Goal: Transaction & Acquisition: Download file/media

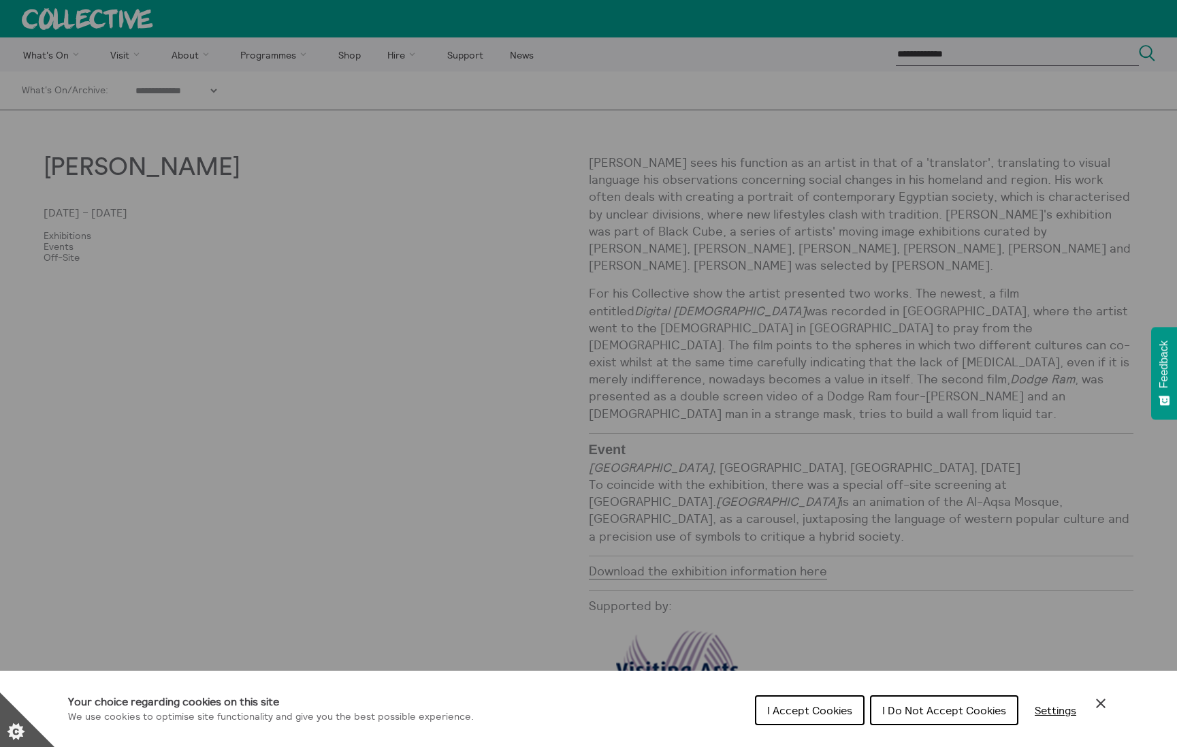
click at [844, 705] on span "I Accept Cookies" at bounding box center [810, 710] width 85 height 14
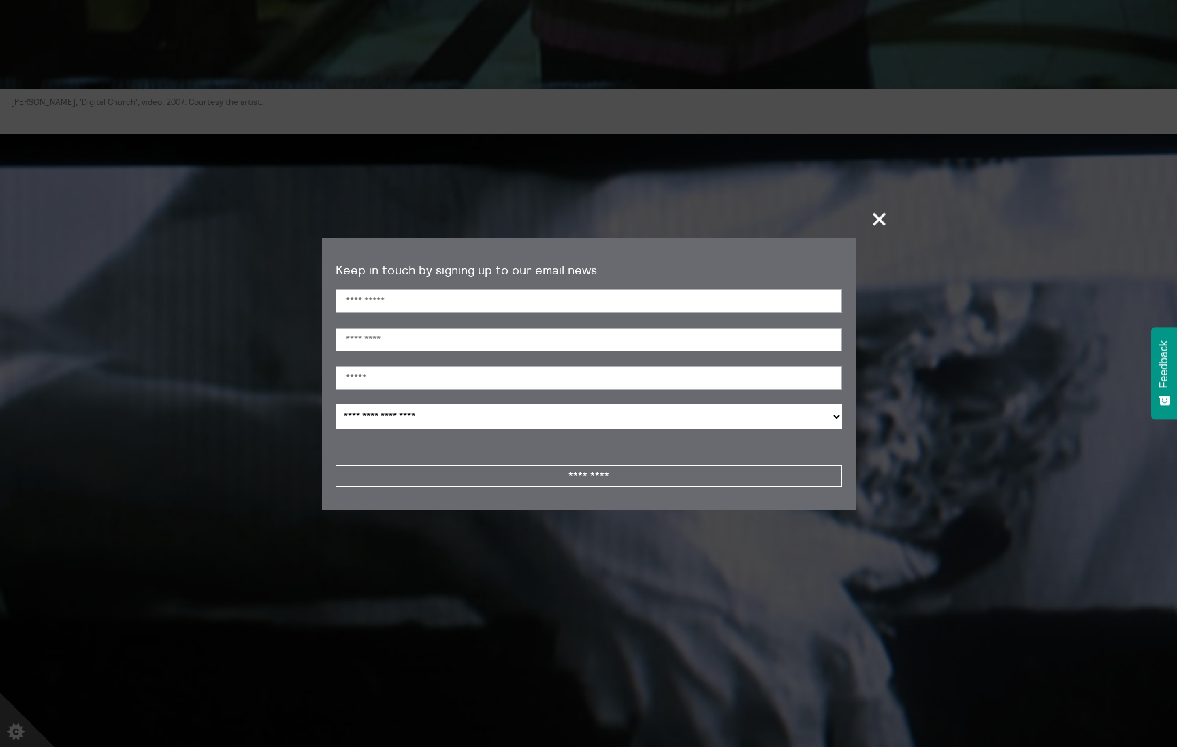
scroll to position [1339, 0]
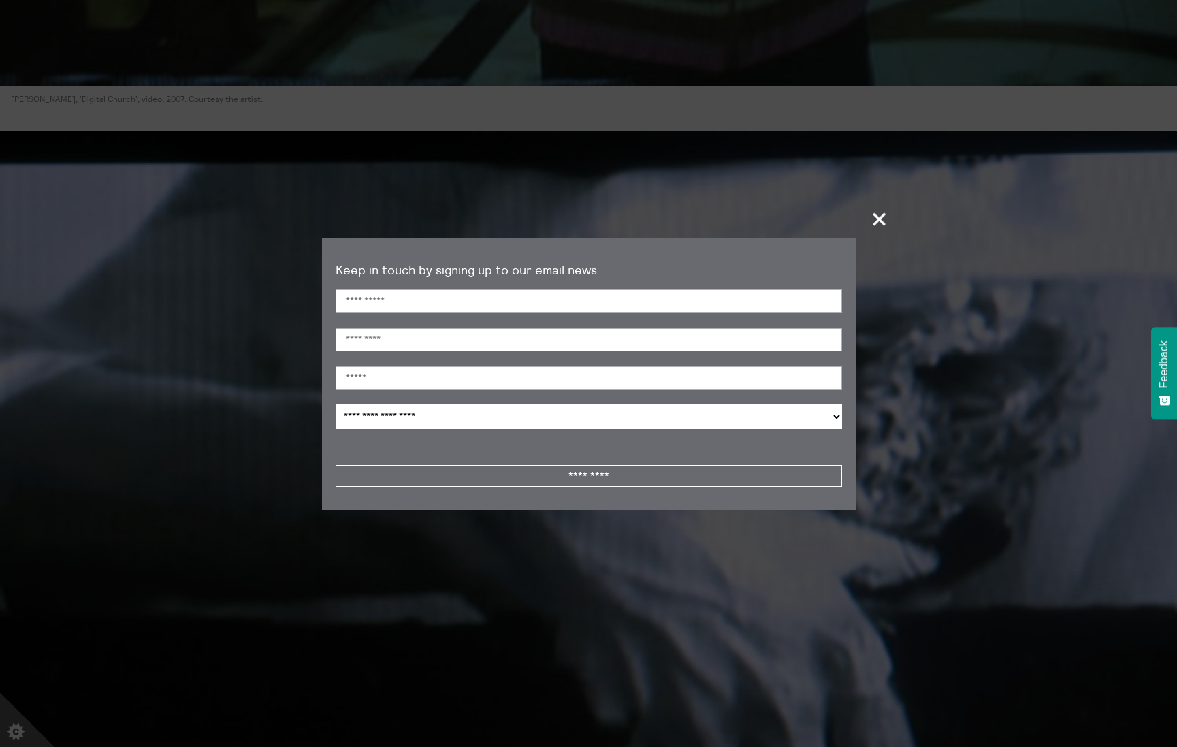
click at [885, 215] on span "+" at bounding box center [880, 219] width 40 height 40
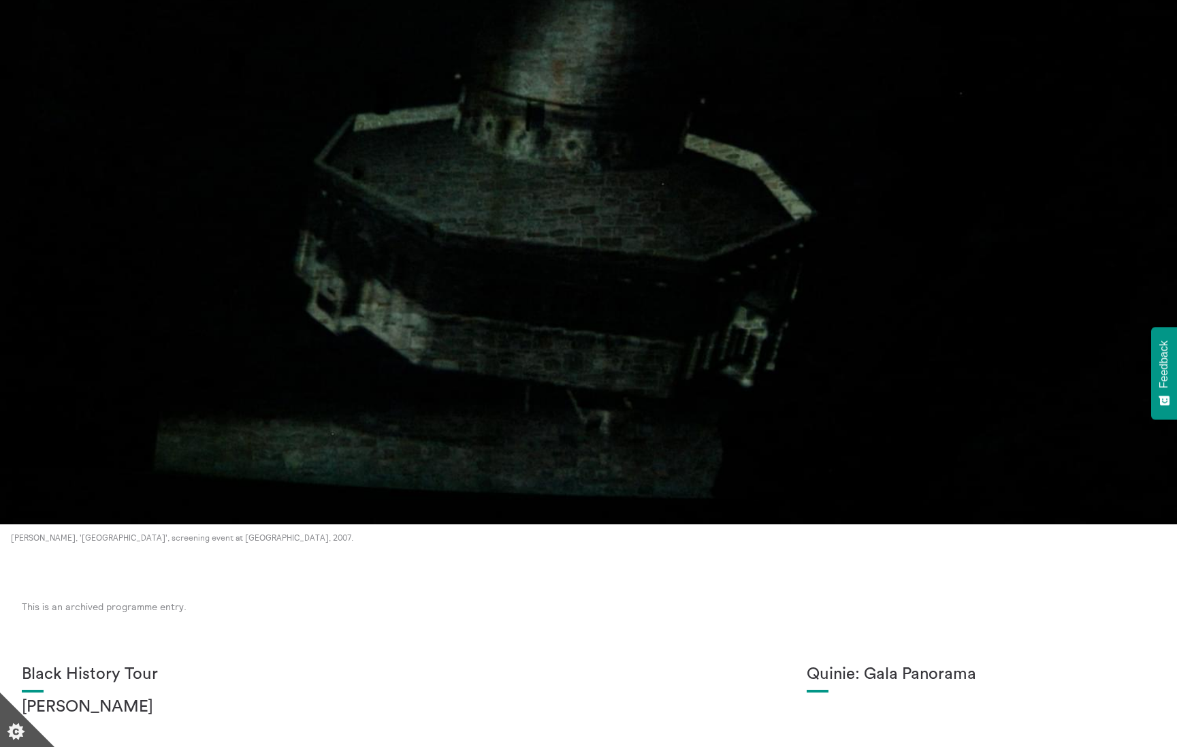
scroll to position [3720, 0]
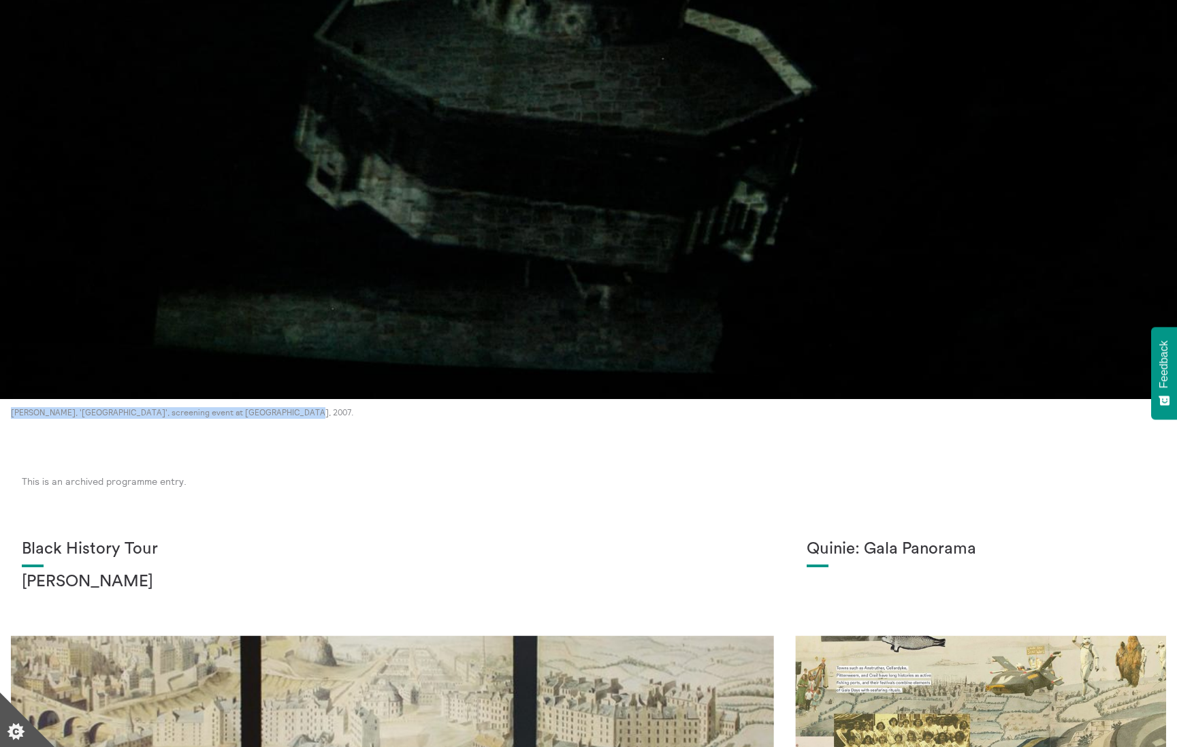
drag, startPoint x: 287, startPoint y: 377, endPoint x: 20, endPoint y: 368, distance: 267.1
click at [20, 368] on div "[PERSON_NAME], '[GEOGRAPHIC_DATA]', screening event at [GEOGRAPHIC_DATA], 2007." at bounding box center [588, 108] width 1177 height 674
copy p "[PERSON_NAME], '[GEOGRAPHIC_DATA]', screening event at [GEOGRAPHIC_DATA], 2007."
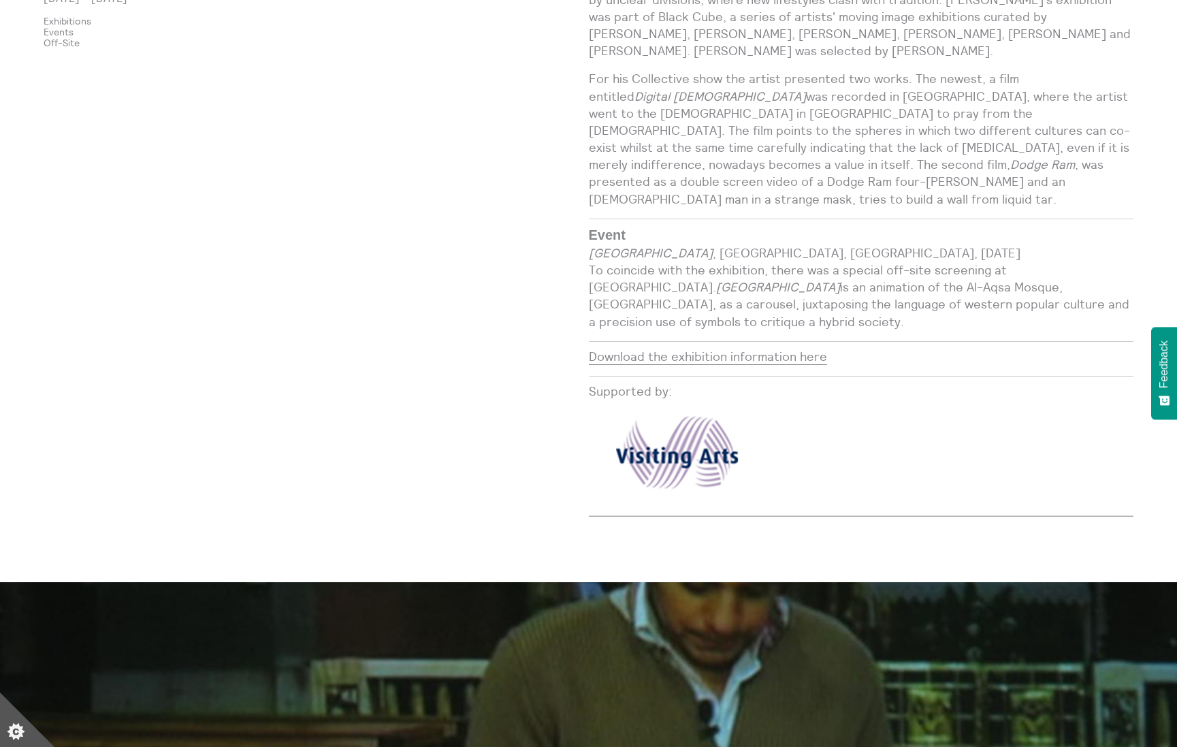
scroll to position [215, 0]
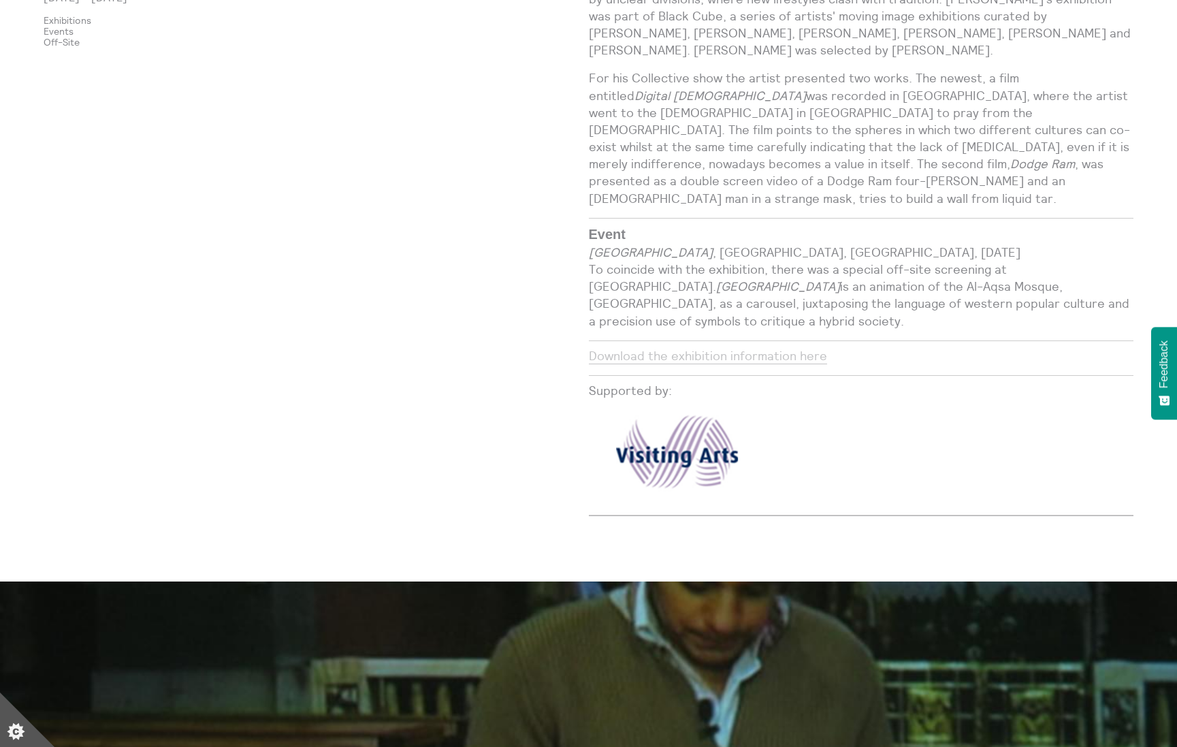
click at [770, 348] on link "Download the exhibition information here" at bounding box center [708, 356] width 238 height 16
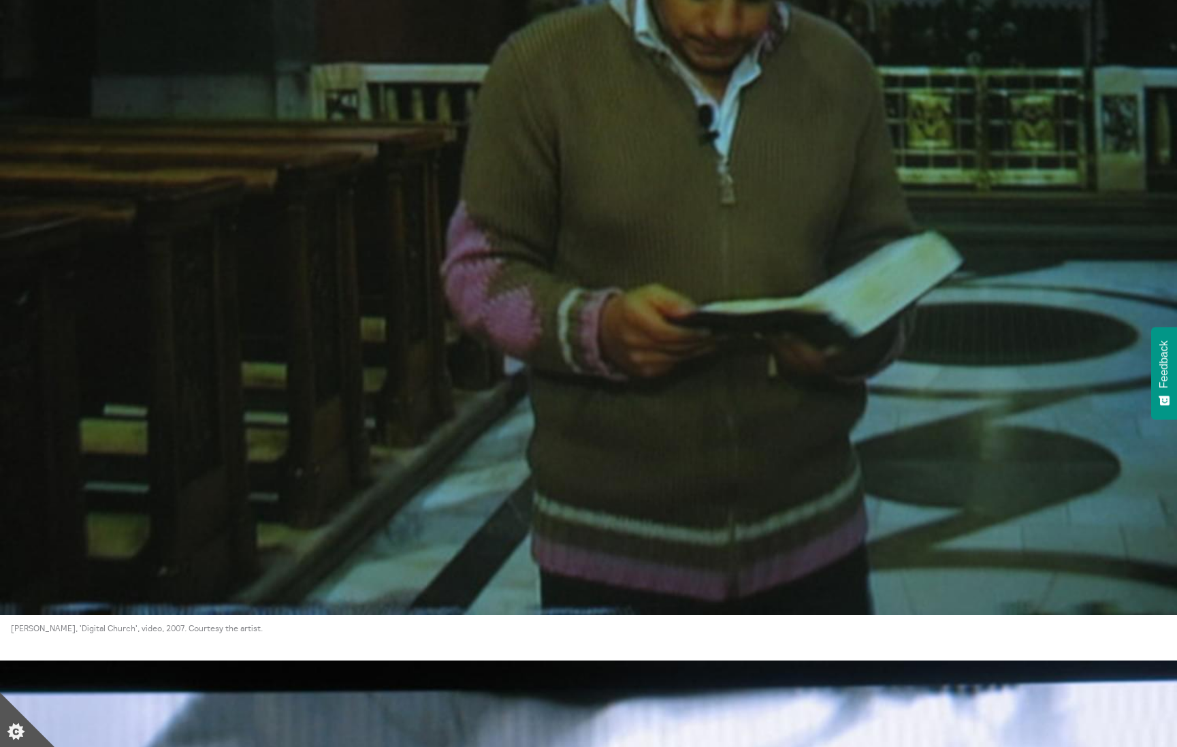
scroll to position [843, 0]
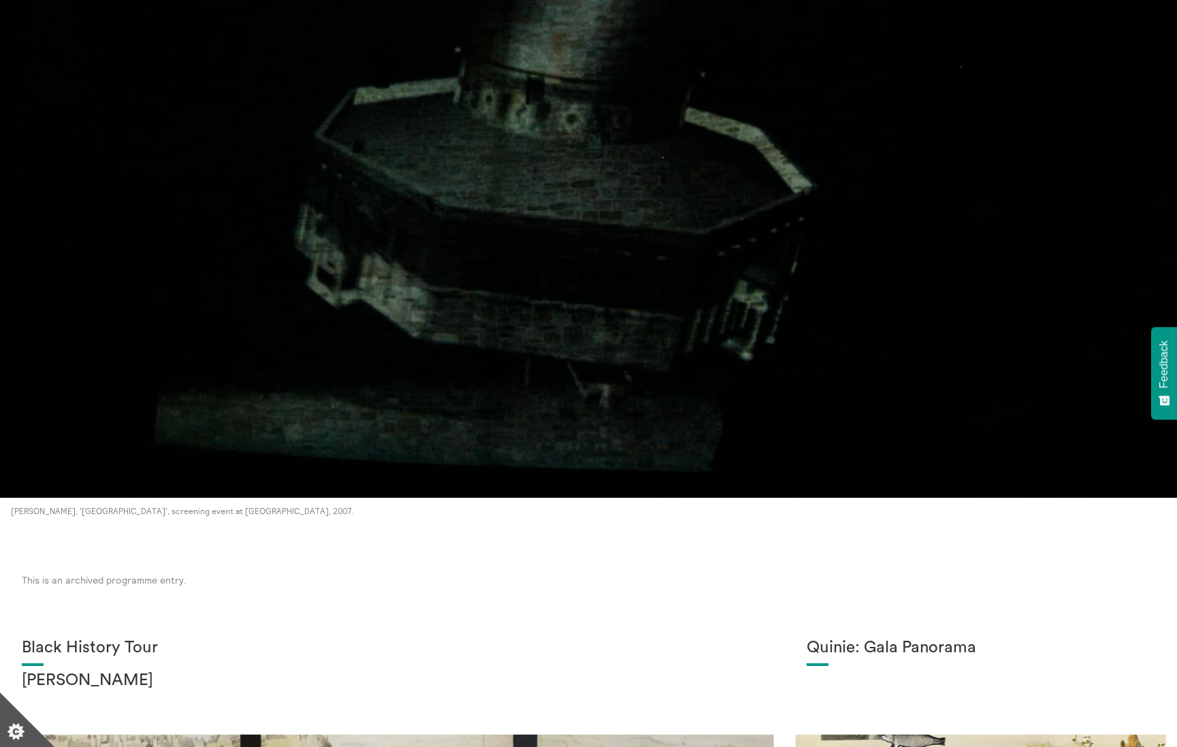
scroll to position [3783, 0]
